Goal: Information Seeking & Learning: Check status

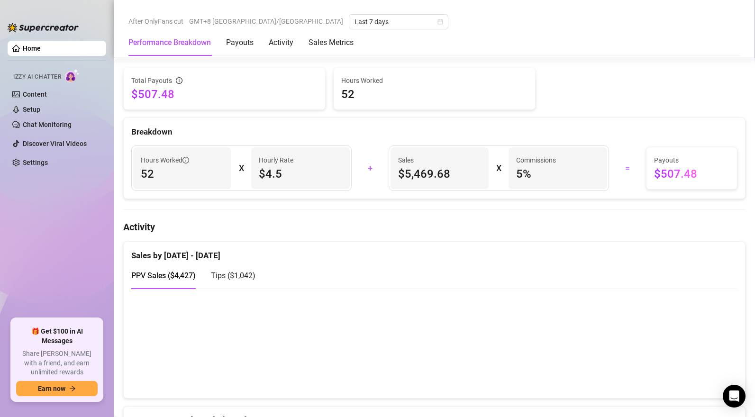
scroll to position [455, 0]
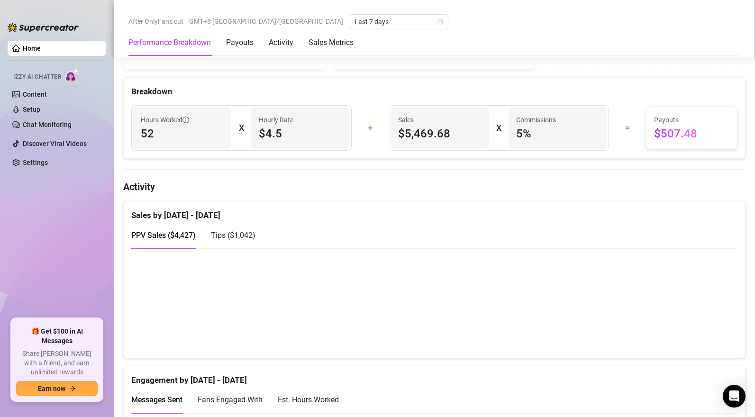
click at [230, 238] on span "Tips ( $1,042 )" at bounding box center [233, 235] width 45 height 9
click at [144, 239] on span "PPV Sales ( $4,427 )" at bounding box center [163, 235] width 64 height 9
click at [239, 236] on span "Tips ( $1,042 )" at bounding box center [233, 235] width 45 height 9
click at [176, 238] on span "PPV Sales ( $4,427 )" at bounding box center [163, 235] width 64 height 9
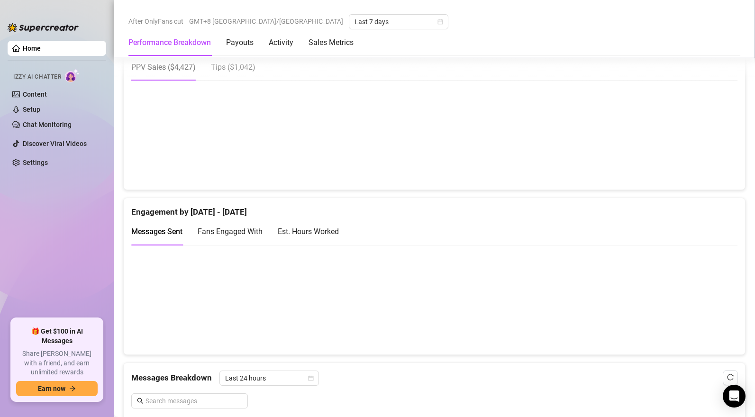
scroll to position [623, 0]
click at [231, 72] on span "Tips ( $1,042 )" at bounding box center [233, 67] width 45 height 9
click at [178, 67] on span "PPV Sales ( $4,427 )" at bounding box center [163, 67] width 64 height 9
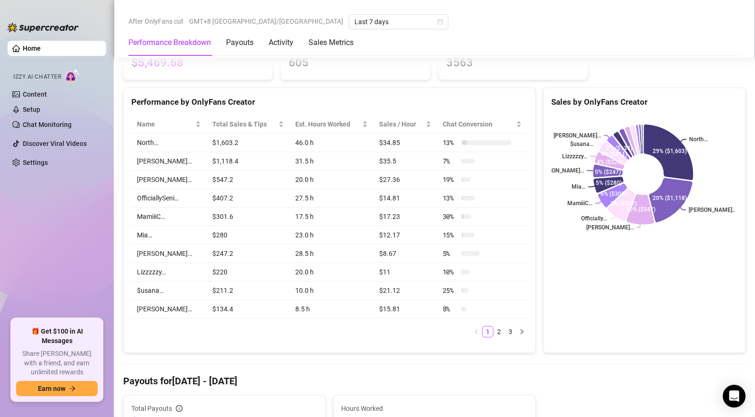
scroll to position [0, 0]
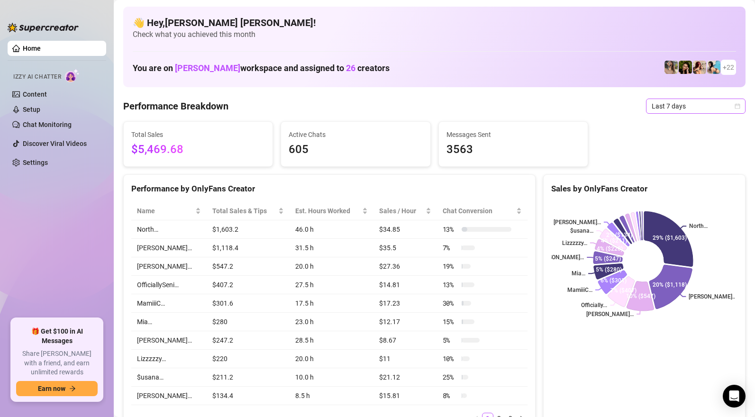
click at [686, 101] on span "Last 7 days" at bounding box center [696, 106] width 88 height 14
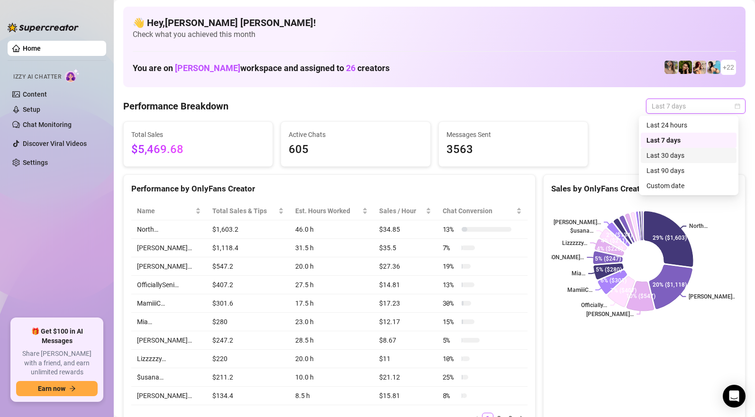
click at [667, 158] on div "Last 30 days" at bounding box center [688, 155] width 84 height 10
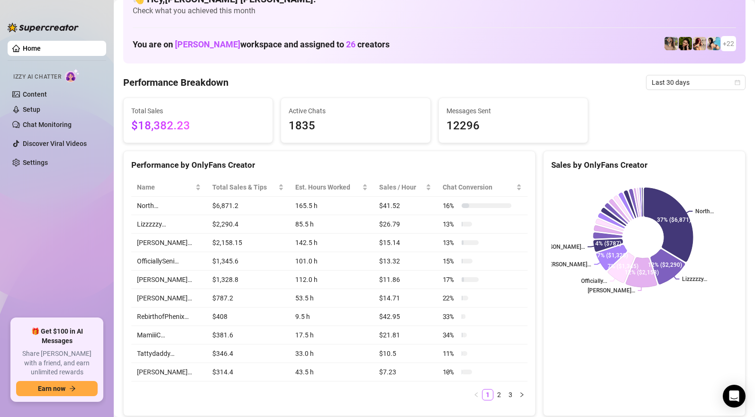
scroll to position [24, 0]
click at [494, 398] on link "2" at bounding box center [499, 394] width 10 height 10
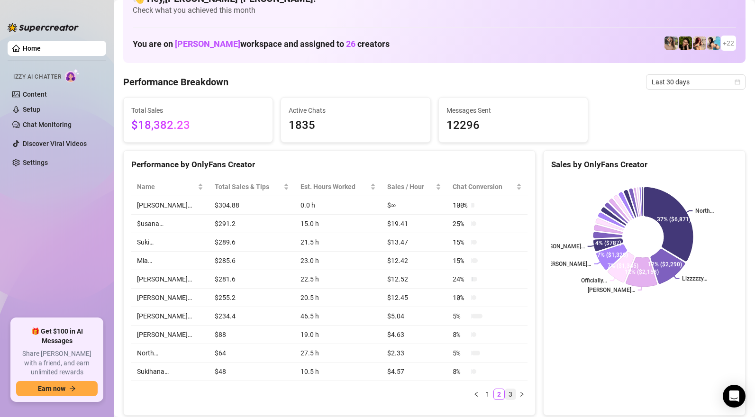
click at [508, 395] on link "3" at bounding box center [510, 394] width 10 height 10
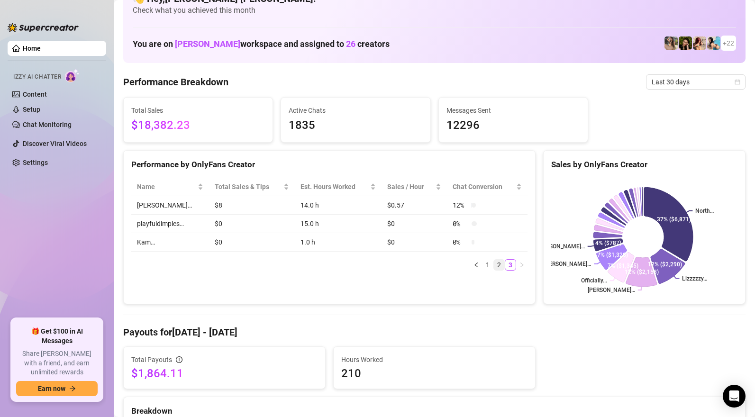
click at [495, 266] on link "2" at bounding box center [499, 265] width 10 height 10
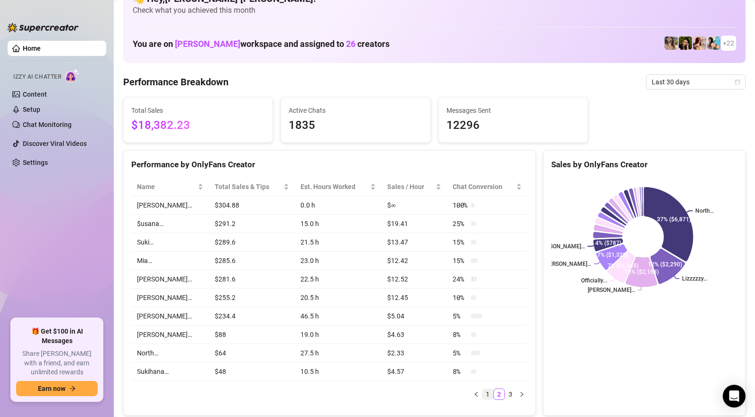
click at [483, 400] on link "1" at bounding box center [487, 394] width 10 height 10
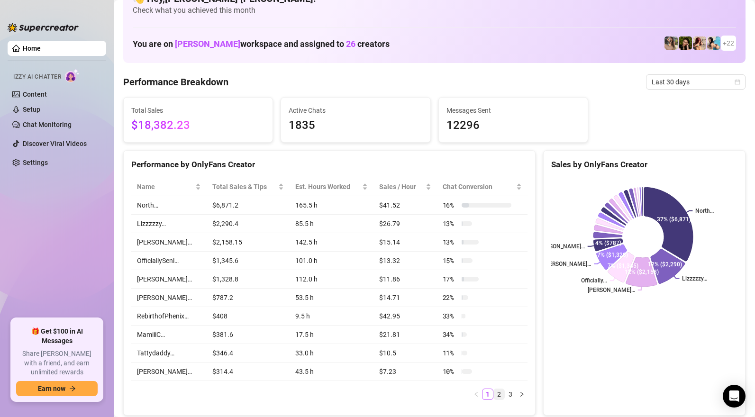
click at [498, 399] on link "2" at bounding box center [499, 394] width 10 height 10
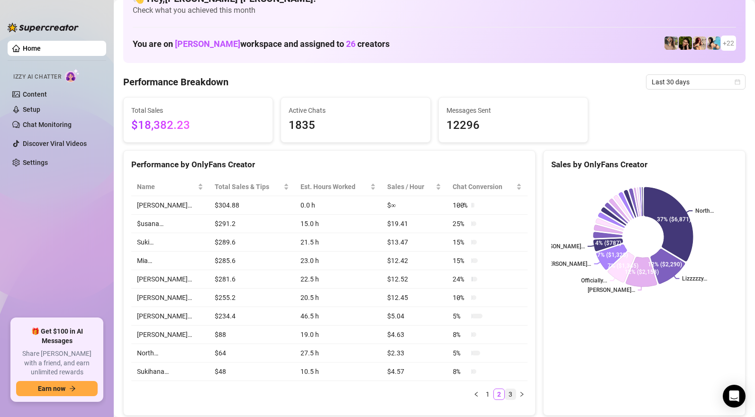
click at [507, 399] on link "3" at bounding box center [510, 394] width 10 height 10
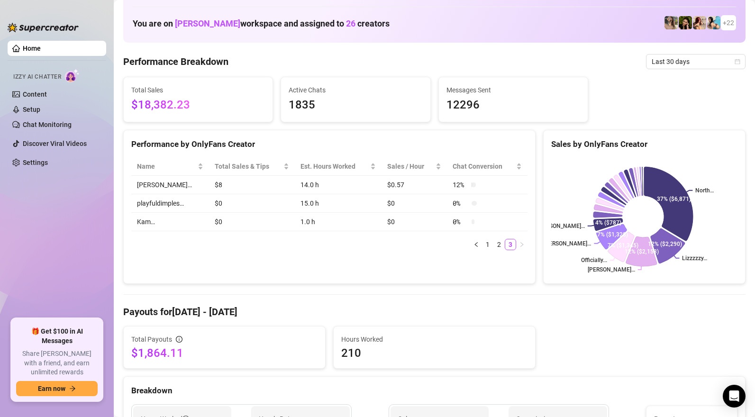
scroll to position [106, 0]
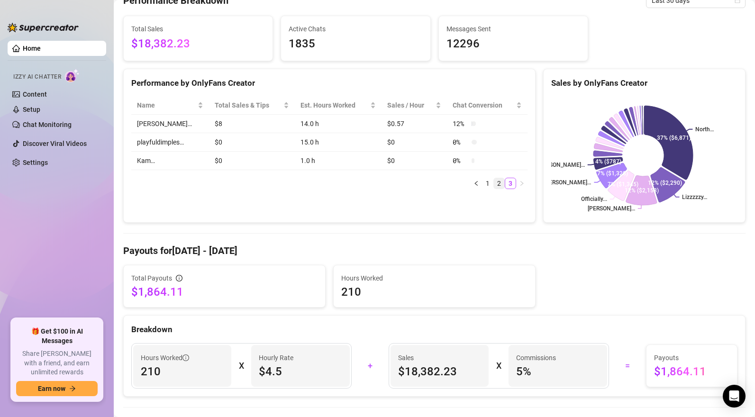
click at [494, 185] on link "2" at bounding box center [499, 183] width 10 height 10
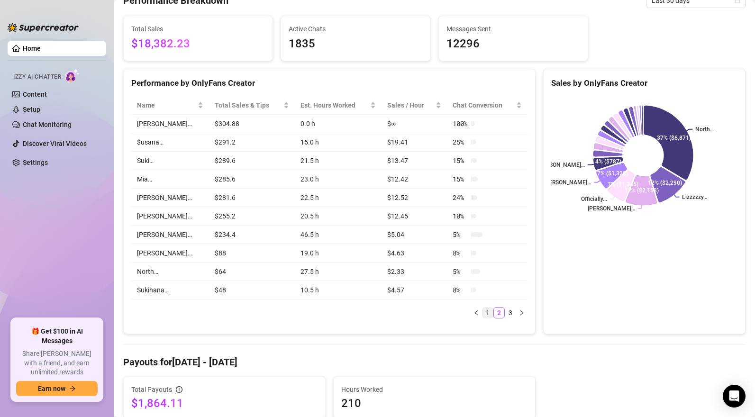
click at [484, 318] on link "1" at bounding box center [487, 313] width 10 height 10
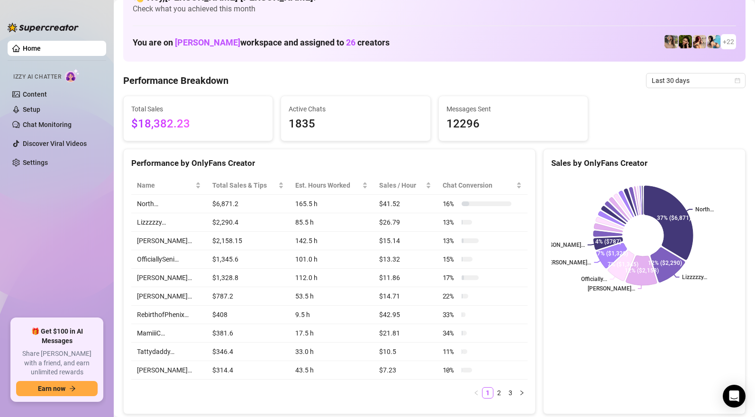
scroll to position [0, 0]
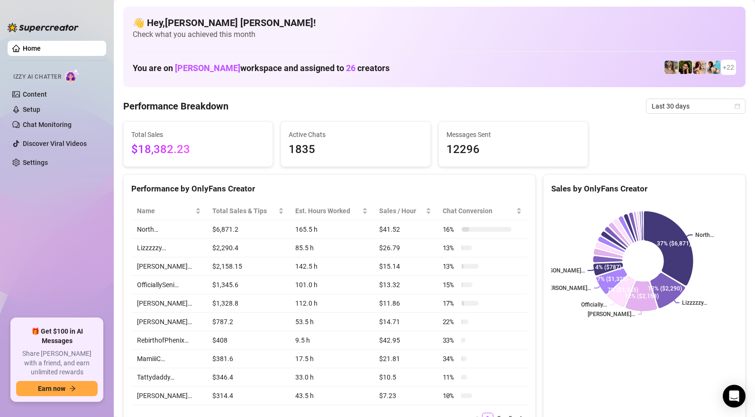
click at [668, 109] on span "Last 30 days" at bounding box center [696, 106] width 88 height 14
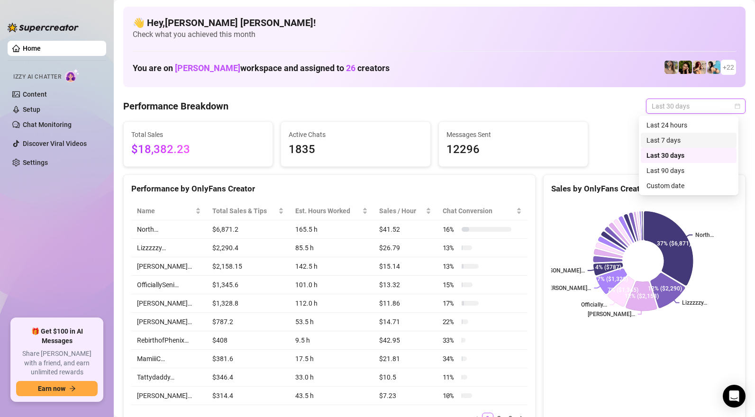
click at [668, 139] on div "Last 7 days" at bounding box center [688, 140] width 84 height 10
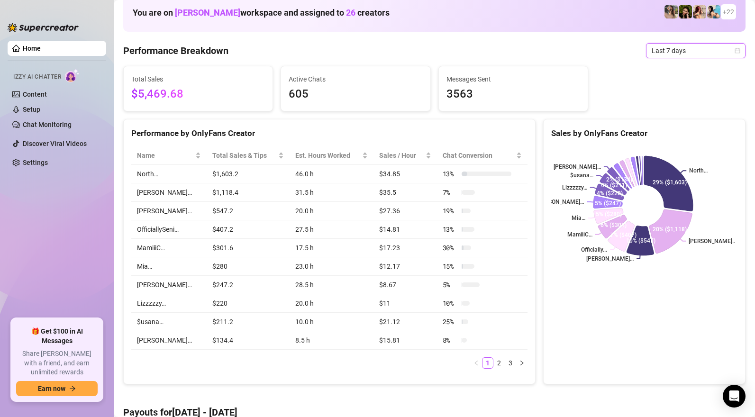
scroll to position [57, 0]
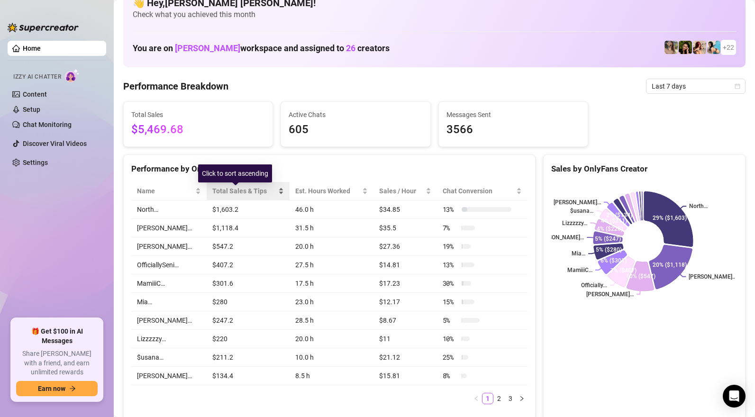
scroll to position [25, 0]
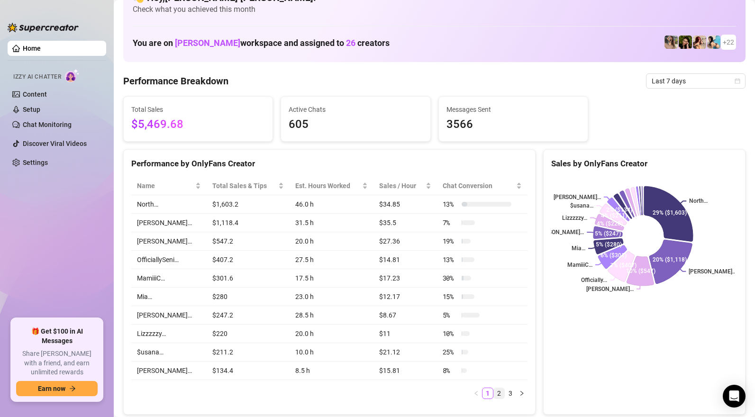
click at [494, 396] on link "2" at bounding box center [499, 393] width 10 height 10
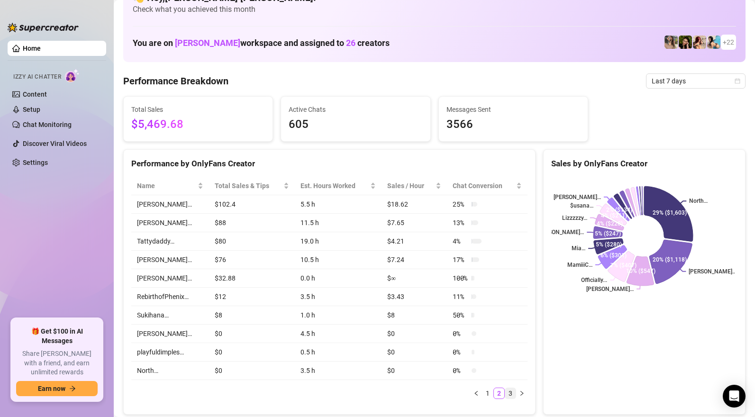
click at [507, 396] on link "3" at bounding box center [510, 393] width 10 height 10
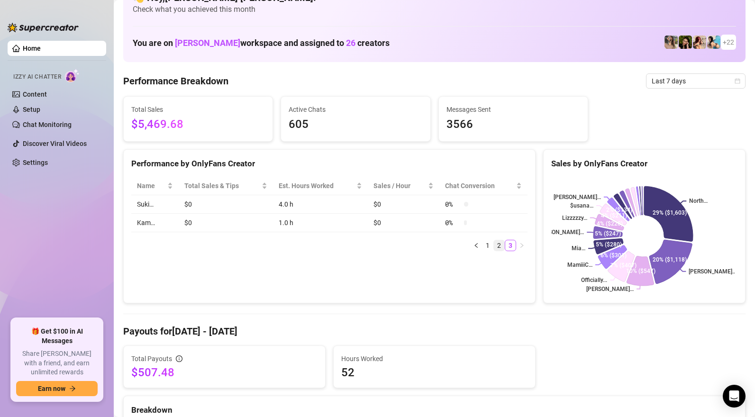
click at [495, 246] on link "2" at bounding box center [499, 245] width 10 height 10
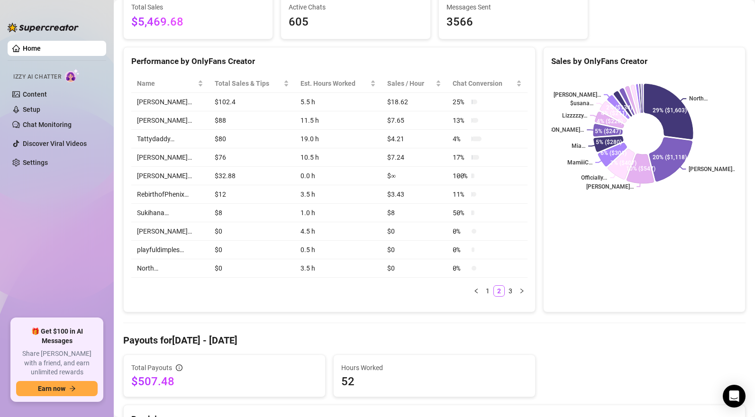
scroll to position [51, 0]
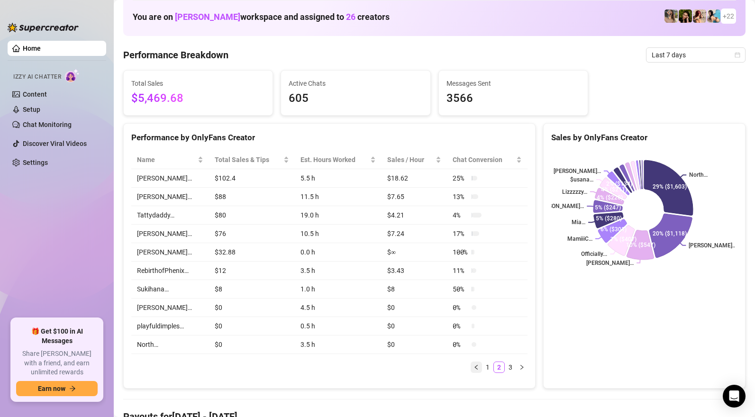
click at [474, 370] on icon "left" at bounding box center [475, 367] width 3 height 5
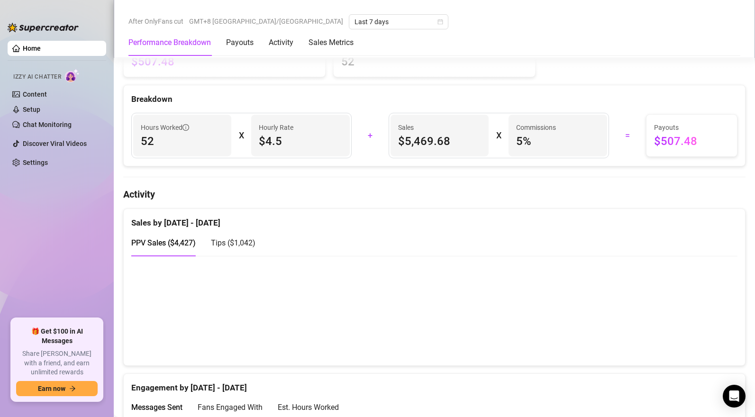
scroll to position [530, 0]
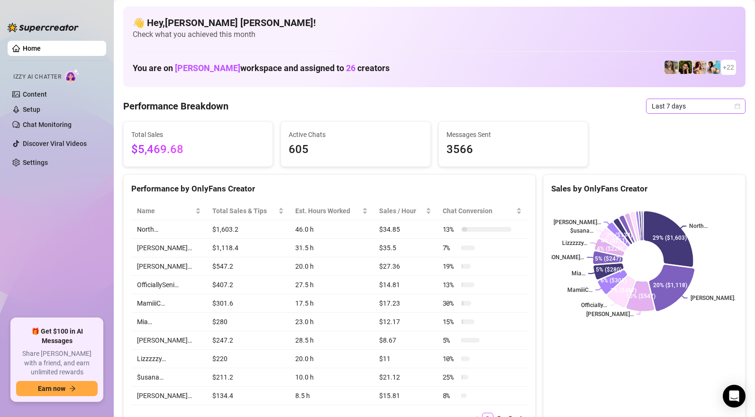
click at [662, 104] on span "Last 7 days" at bounding box center [696, 106] width 88 height 14
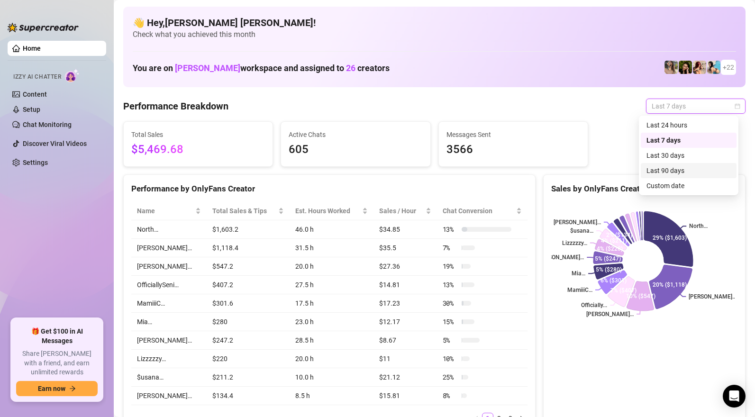
click at [654, 169] on div "Last 90 days" at bounding box center [688, 170] width 84 height 10
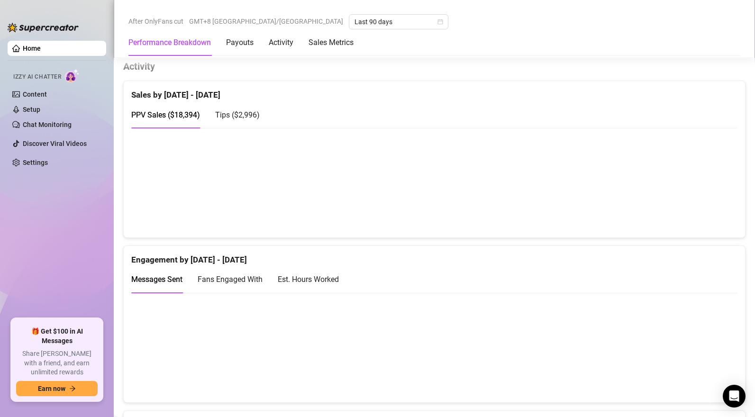
scroll to position [605, 0]
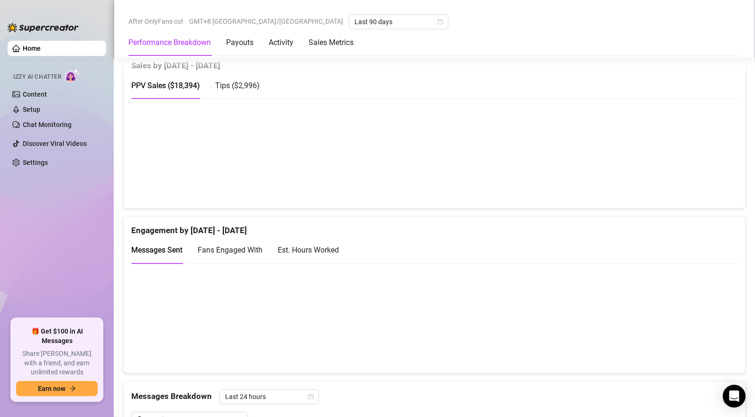
click at [249, 89] on span "Tips ( $2,996 )" at bounding box center [237, 85] width 45 height 9
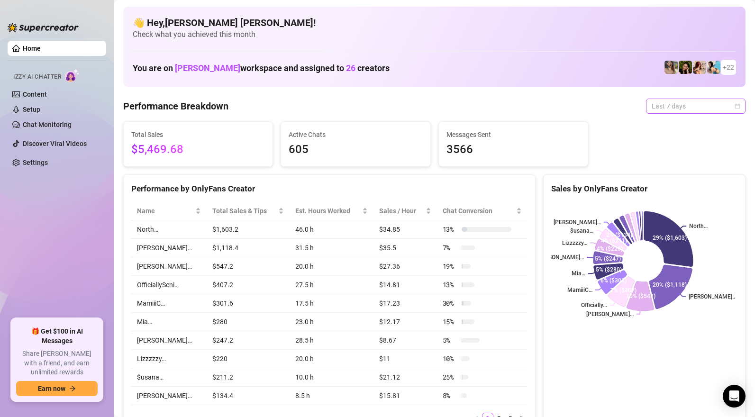
click at [654, 107] on span "Last 7 days" at bounding box center [696, 106] width 88 height 14
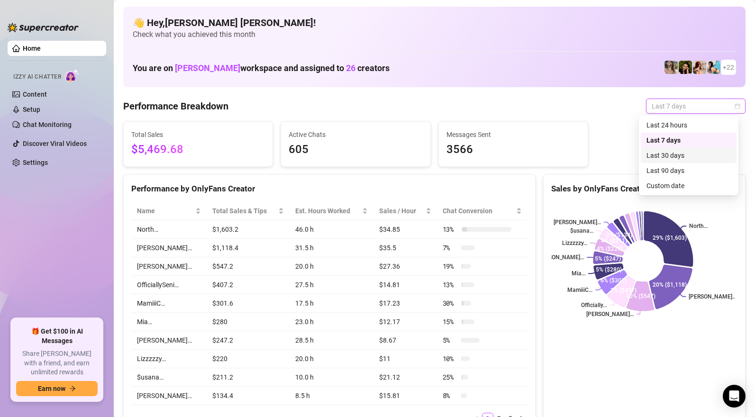
click at [657, 151] on div "Last 30 days" at bounding box center [688, 155] width 84 height 10
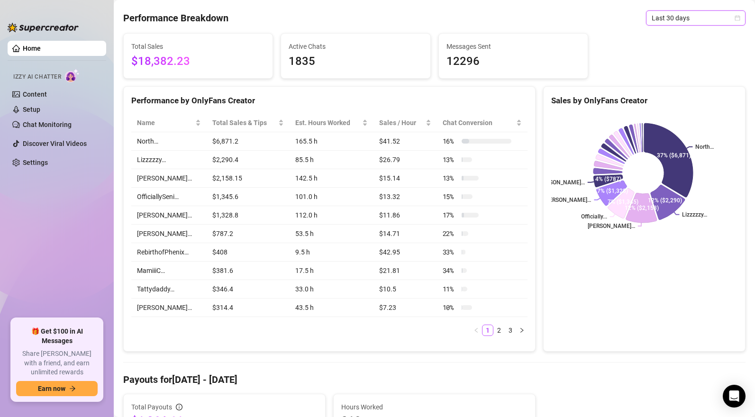
scroll to position [79, 0]
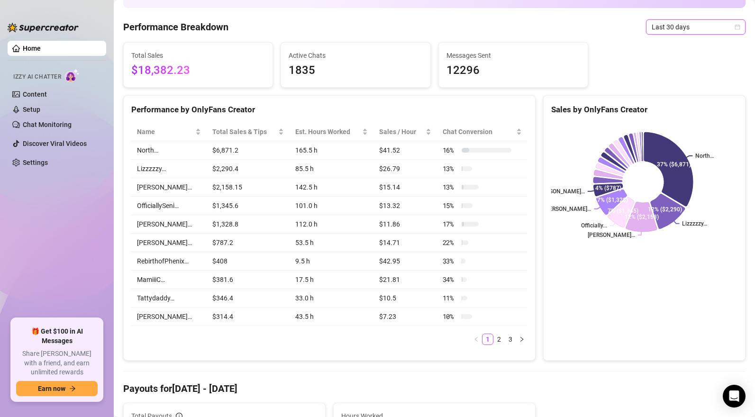
click at [3, 76] on aside "Home Izzy AI Chatter Content Setup Chat Monitoring Discover Viral Videos Settin…" at bounding box center [57, 208] width 114 height 417
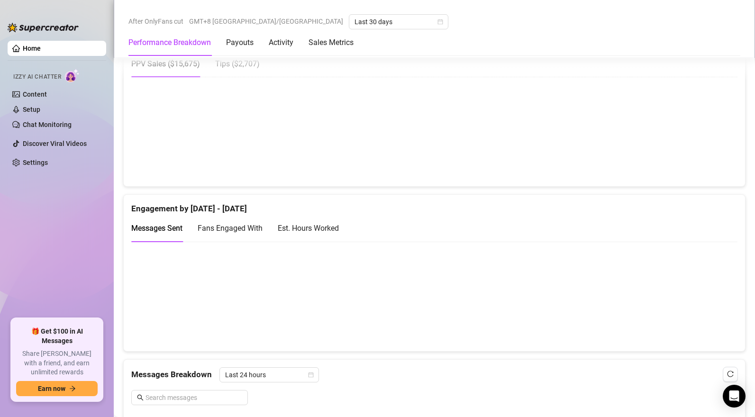
scroll to position [627, 0]
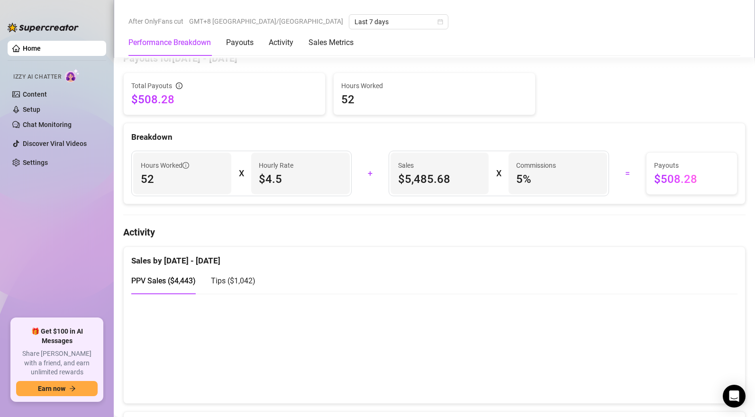
scroll to position [410, 0]
click at [227, 280] on span "Tips ( $1,042 )" at bounding box center [233, 280] width 45 height 9
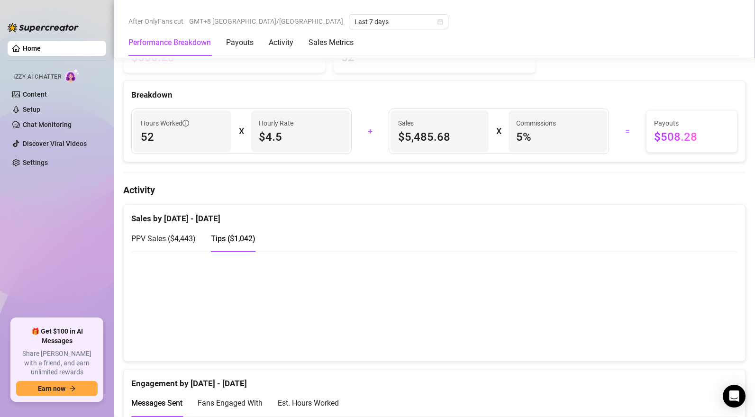
scroll to position [460, 0]
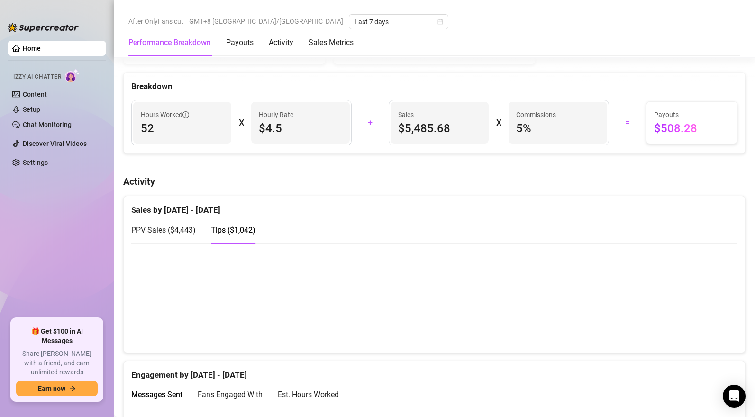
click at [159, 235] on span "PPV Sales ( $4,443 )" at bounding box center [163, 230] width 64 height 9
click at [219, 231] on span "Tips ( $1,042 )" at bounding box center [233, 230] width 45 height 9
click at [187, 230] on span "PPV Sales ( $4,443 )" at bounding box center [163, 230] width 64 height 9
